Goal: Browse casually: Explore the website without a specific task or goal

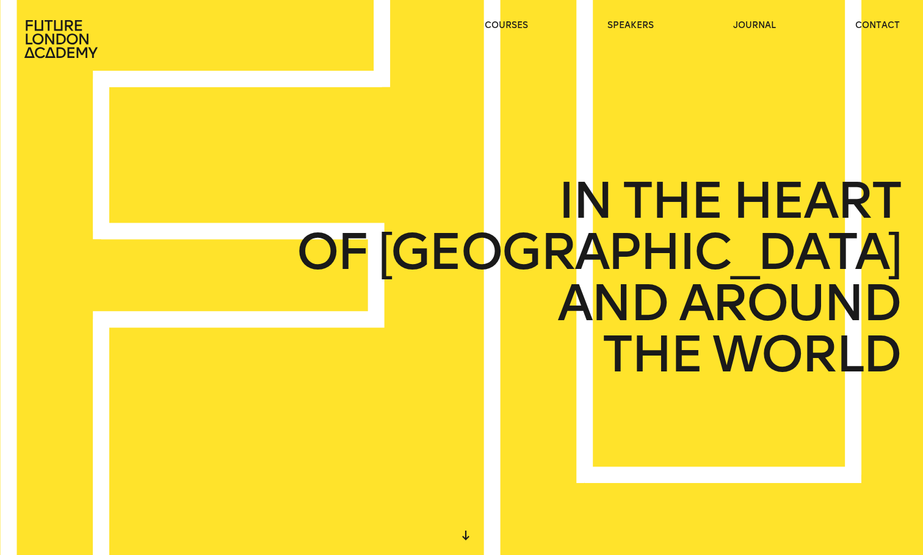
click at [502, 115] on div "IN THE HEART OF [GEOGRAPHIC_DATA] AND AROUND THE WORLD" at bounding box center [461, 277] width 923 height 555
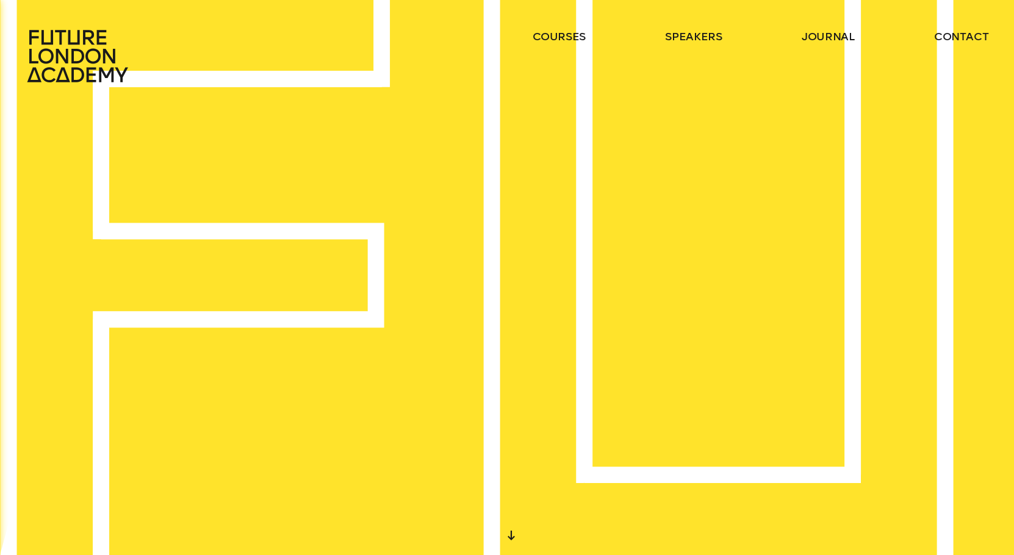
drag, startPoint x: 540, startPoint y: 246, endPoint x: 641, endPoint y: 227, distance: 103.1
click at [635, 240] on div "START DESIGNING YOUR FUTURE [DATE] WE CREATE LEARNING EXPERIENCES IN THE HEART …" at bounding box center [507, 277] width 1014 height 555
drag, startPoint x: 524, startPoint y: 219, endPoint x: 474, endPoint y: 220, distance: 50.7
click at [474, 220] on span "INNOVATE." at bounding box center [548, 208] width 359 height 70
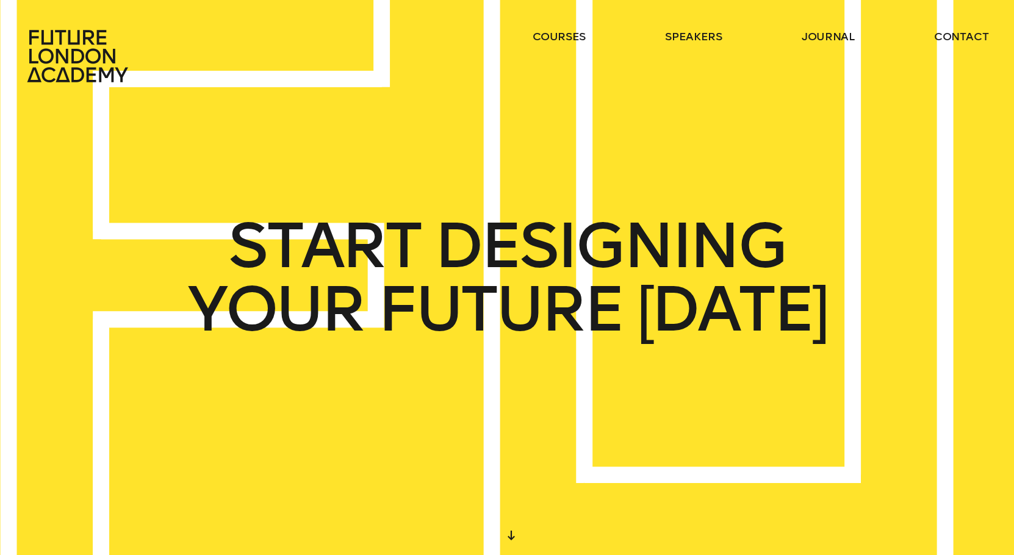
drag, startPoint x: 396, startPoint y: 207, endPoint x: 624, endPoint y: 341, distance: 264.5
click at [640, 349] on div "START DESIGNING YOUR FUTURE [DATE]" at bounding box center [507, 277] width 1014 height 555
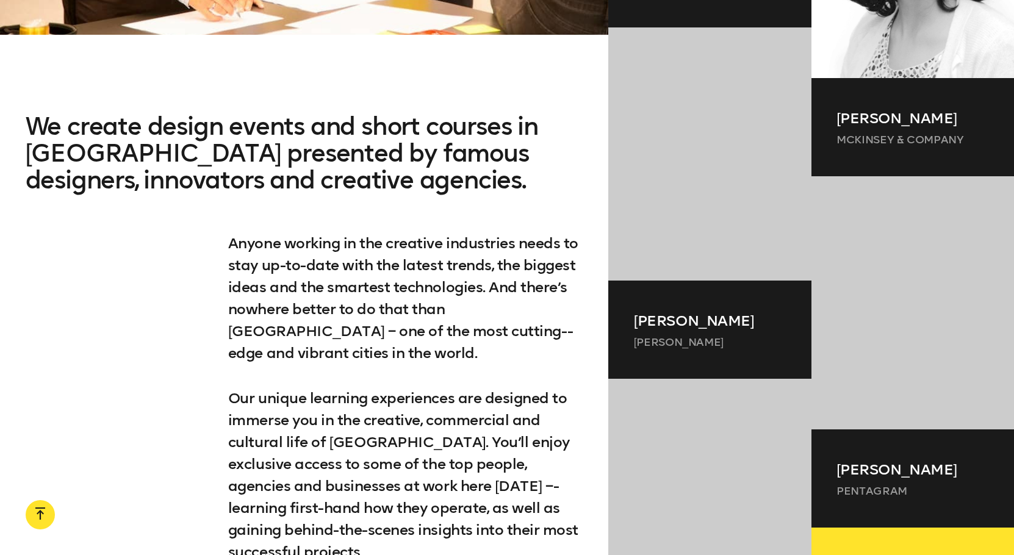
scroll to position [915, 0]
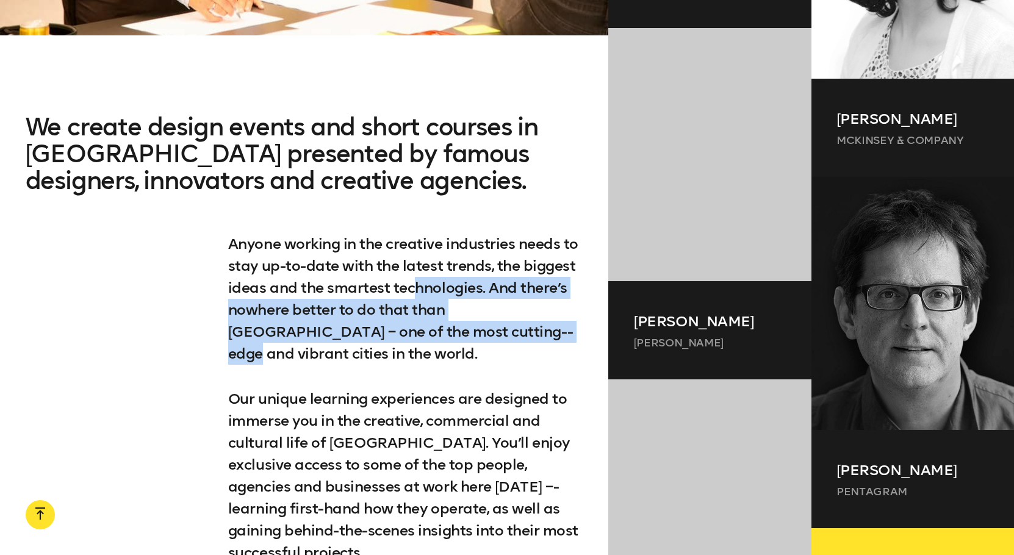
click at [464, 341] on p "Anyone working in the creative industries needs to stay up-­to-­date with the l…" at bounding box center [405, 299] width 355 height 132
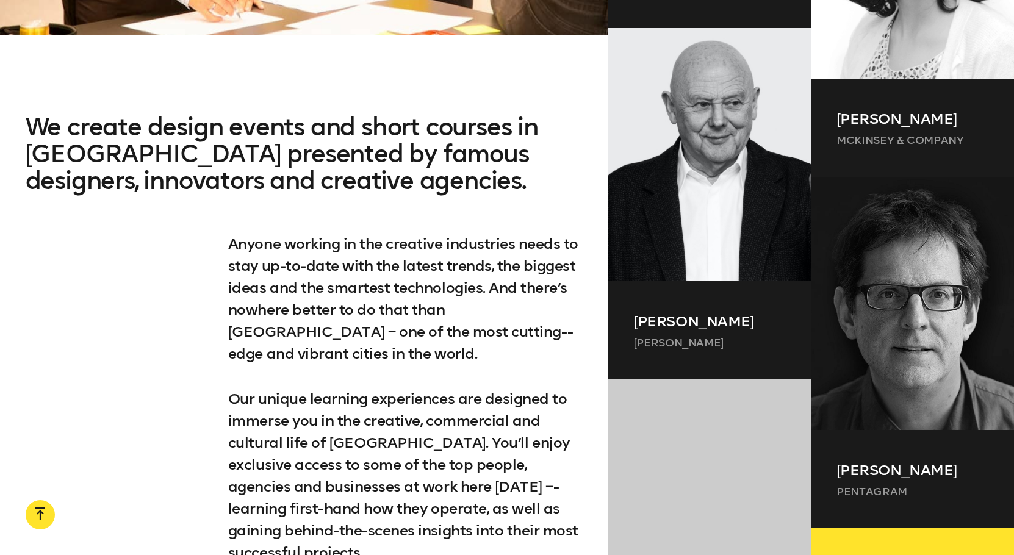
click at [430, 273] on p "Anyone working in the creative industries needs to stay up-­to-­date with the l…" at bounding box center [405, 299] width 355 height 132
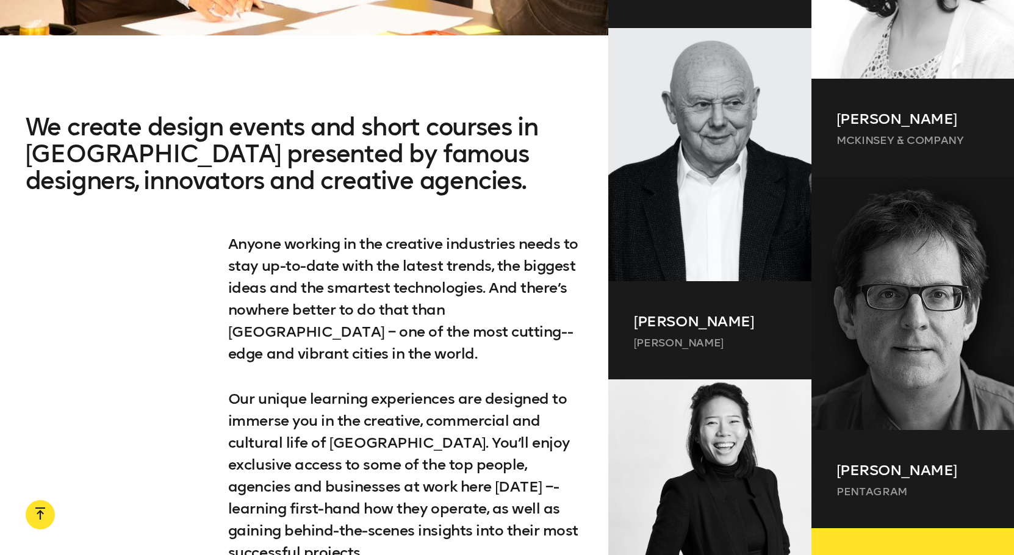
click at [389, 124] on h2 "We create design events and short courses in [GEOGRAPHIC_DATA] presented by fam…" at bounding box center [305, 174] width 558 height 120
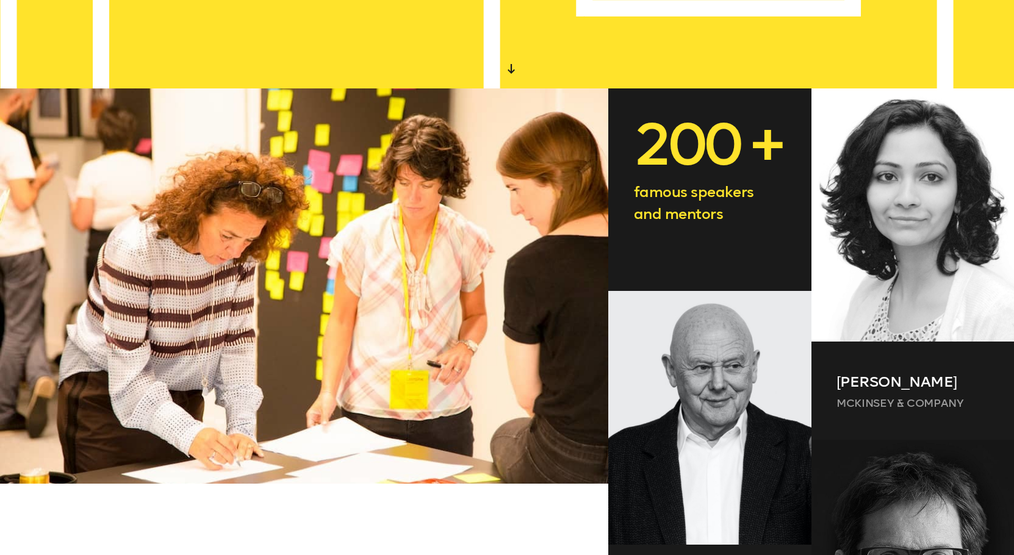
scroll to position [101, 0]
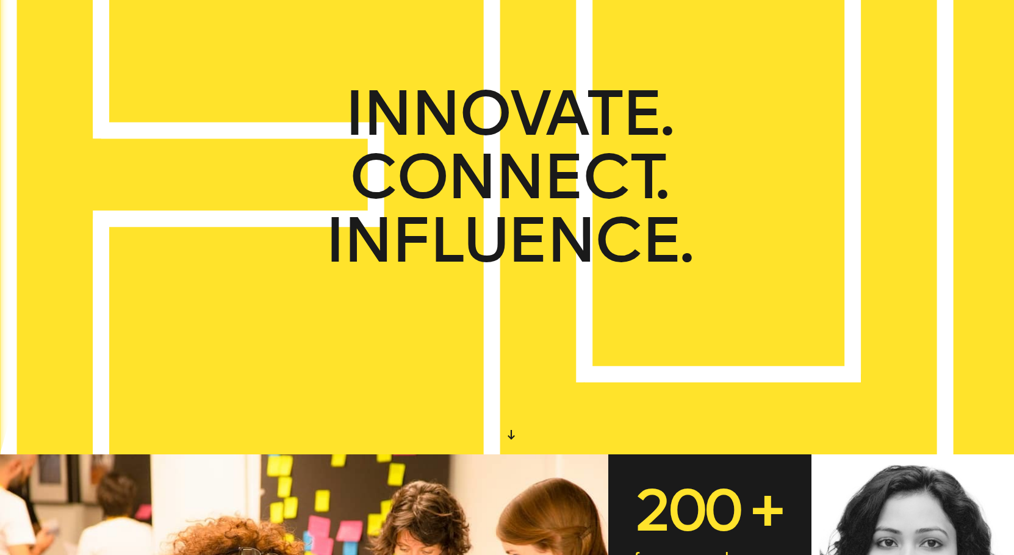
click at [686, 198] on div "AND AROUND" at bounding box center [665, 212] width 824 height 70
